Goal: Transaction & Acquisition: Purchase product/service

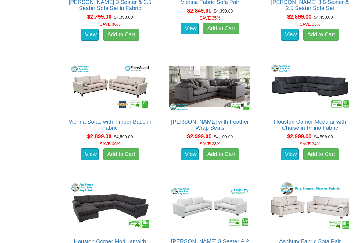
scroll to position [1275, 0]
click at [213, 84] on img at bounding box center [210, 87] width 84 height 52
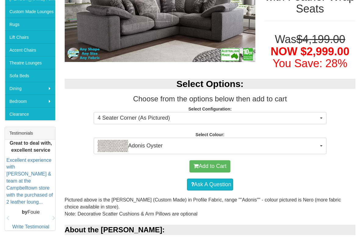
scroll to position [141, 0]
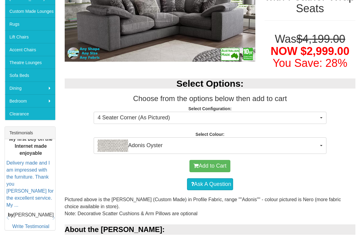
click at [320, 117] on span "button" at bounding box center [321, 117] width 2 height 1
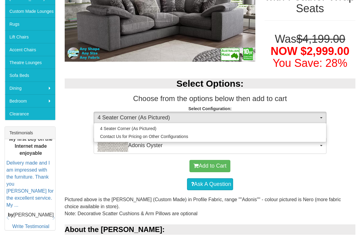
click at [303, 170] on div at bounding box center [180, 121] width 360 height 243
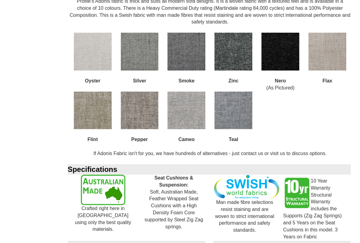
scroll to position [720, 0]
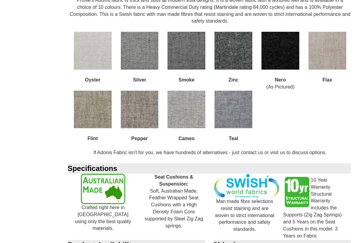
click at [236, 91] on img at bounding box center [233, 110] width 38 height 38
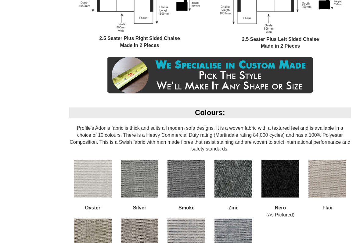
scroll to position [593, 0]
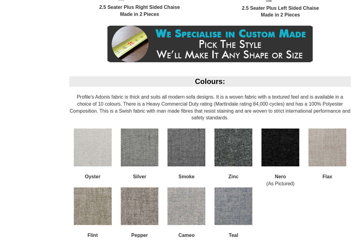
click at [235, 190] on img at bounding box center [233, 206] width 38 height 38
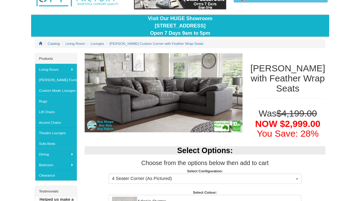
scroll to position [0, 0]
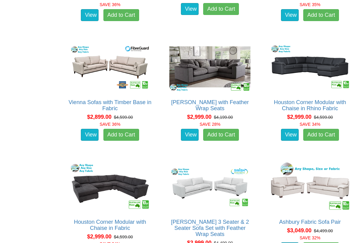
scroll to position [1280, 0]
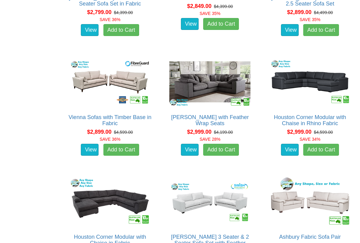
click at [239, 201] on link "[PERSON_NAME] 3 Seater & 2 Seater Sofa Set with Feather Wrap Seats" at bounding box center [210, 242] width 78 height 18
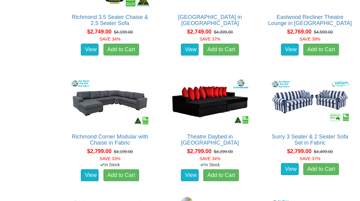
scroll to position [1019, 0]
